Goal: Entertainment & Leisure: Consume media (video, audio)

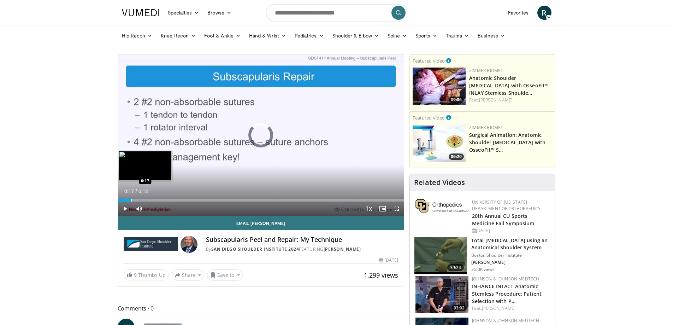
click at [131, 199] on div "Progress Bar" at bounding box center [131, 200] width 1 height 3
click at [147, 196] on div "Loaded : 18.54% 0:18 0:37" at bounding box center [261, 198] width 286 height 7
click at [158, 199] on div "Progress Bar" at bounding box center [158, 200] width 1 height 3
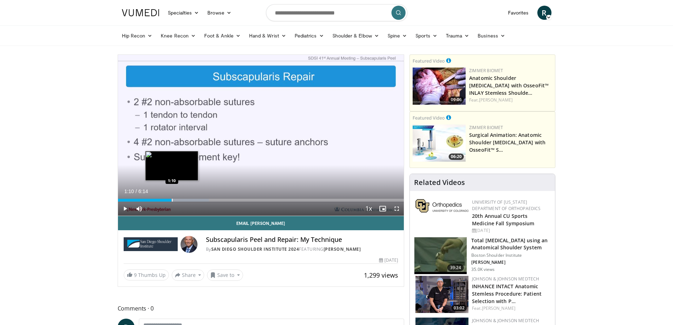
click at [172, 200] on div "Progress Bar" at bounding box center [172, 200] width 1 height 3
click at [187, 200] on div "Progress Bar" at bounding box center [186, 200] width 1 height 3
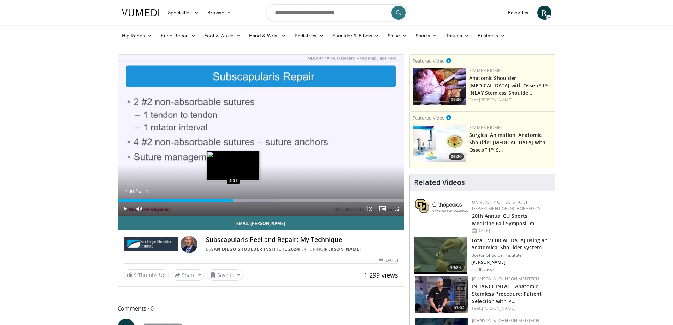
click at [234, 200] on div "Progress Bar" at bounding box center [234, 200] width 1 height 3
click at [233, 200] on div "Progress Bar" at bounding box center [233, 200] width 1 height 3
click at [226, 200] on div "Progress Bar" at bounding box center [226, 200] width 1 height 3
